Goal: Find specific page/section: Find specific page/section

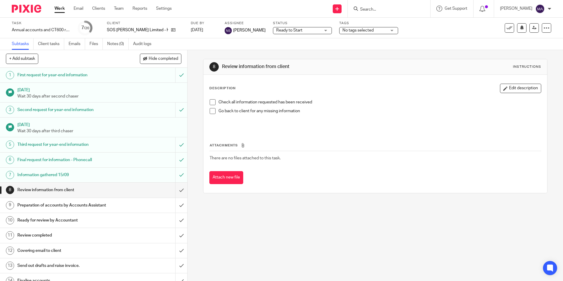
click at [398, 10] on input "Search" at bounding box center [385, 9] width 53 height 5
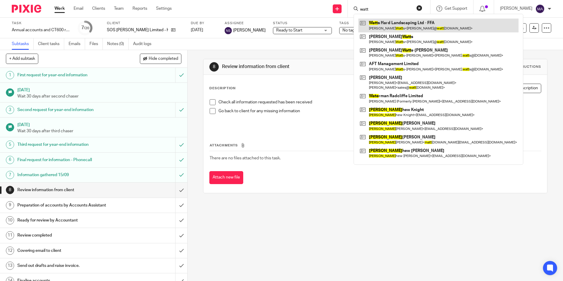
type input "watt"
click at [413, 26] on link at bounding box center [438, 26] width 160 height 14
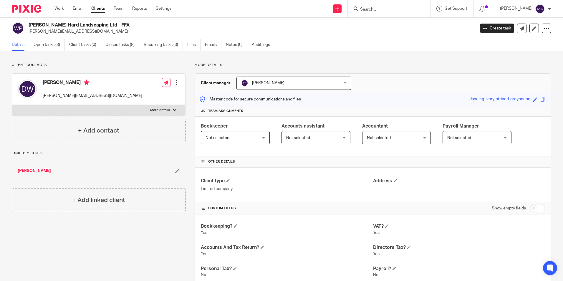
click at [99, 9] on link "Clients" at bounding box center [98, 9] width 14 height 6
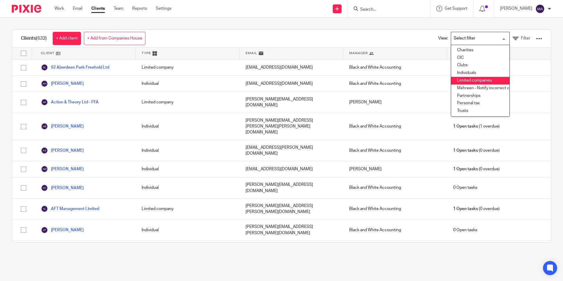
click at [483, 80] on li "Limited companies" at bounding box center [480, 81] width 58 height 8
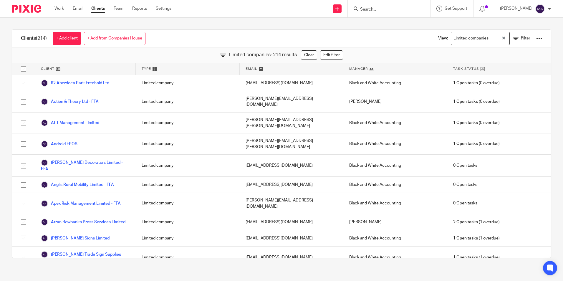
click at [545, 62] on div "Clients (214) + Add client + Add from Companies House View: Limited companies L…" at bounding box center [281, 144] width 563 height 252
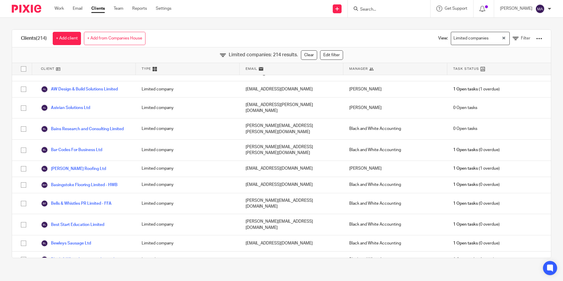
scroll to position [412, 0]
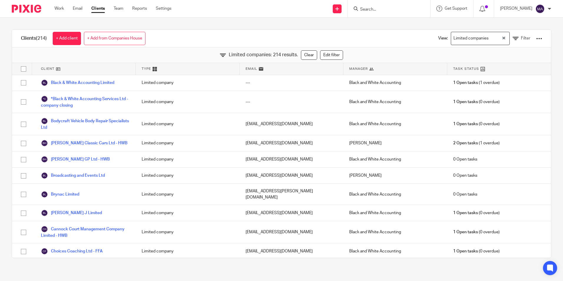
click at [378, 8] on input "Search" at bounding box center [385, 9] width 53 height 5
click at [399, 10] on input "Search" at bounding box center [385, 9] width 53 height 5
type input "p & m"
